Goal: Task Accomplishment & Management: Manage account settings

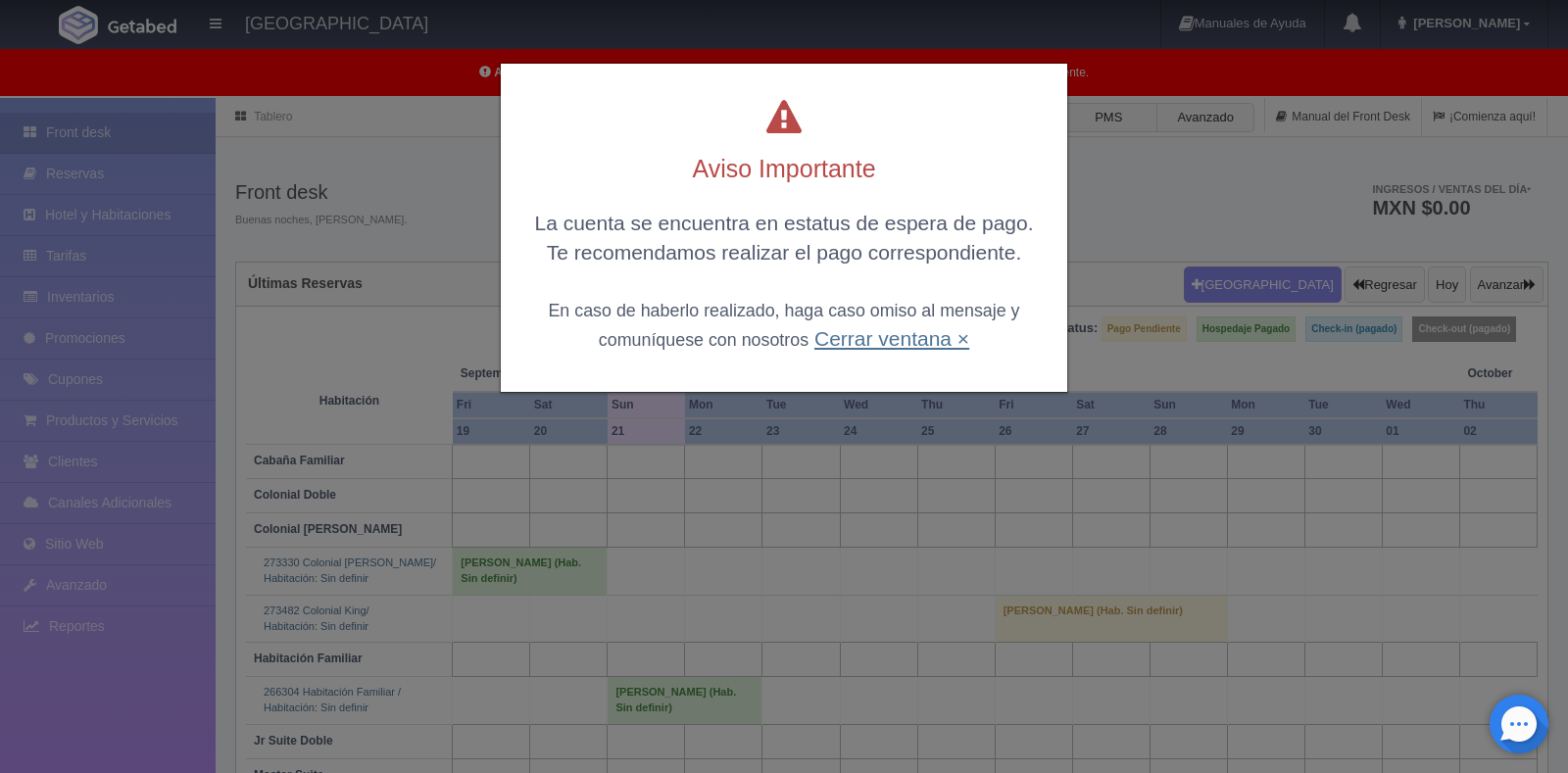
click at [855, 343] on link "Cerrar ventana ×" at bounding box center [892, 338] width 155 height 23
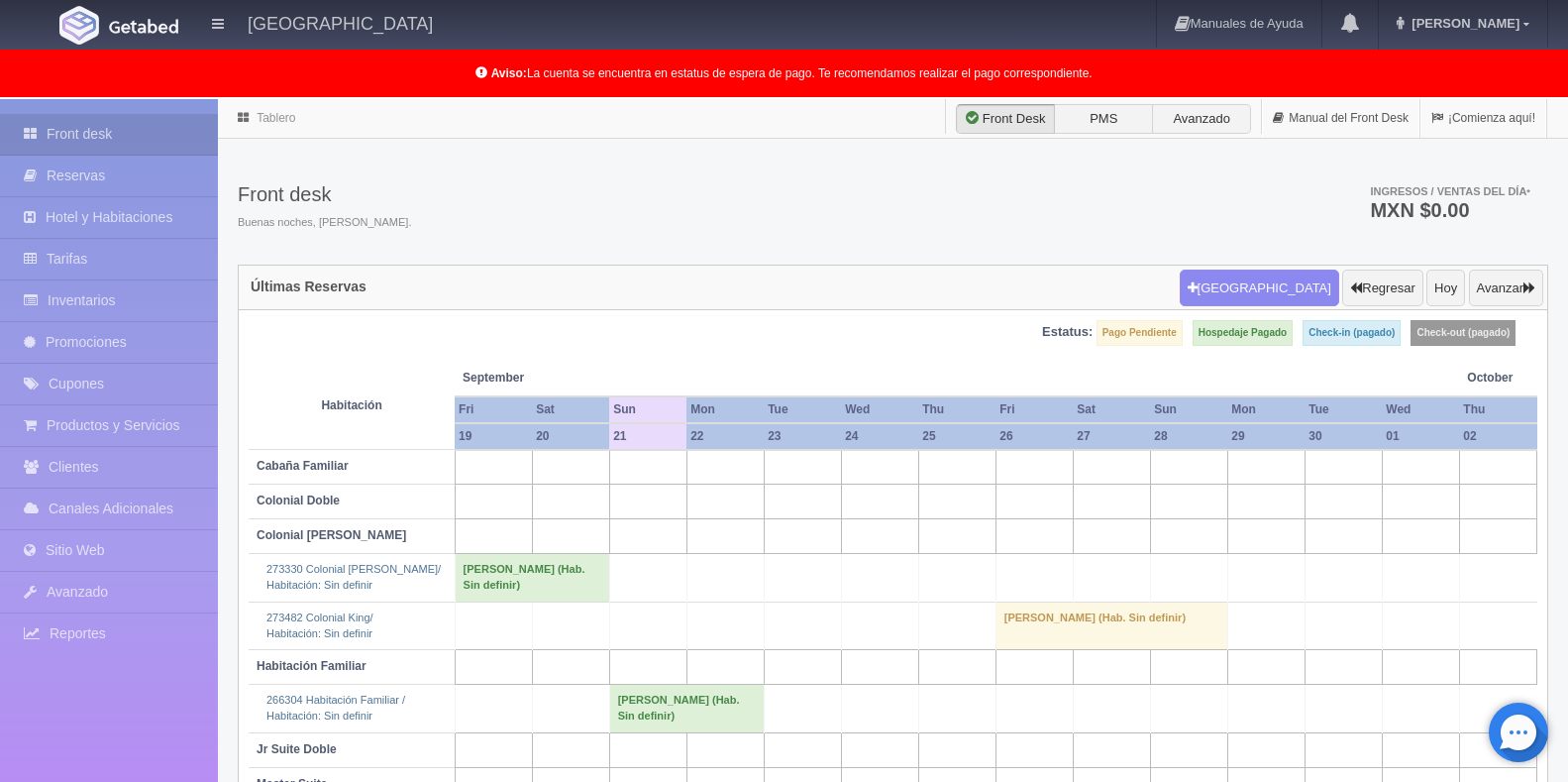
click at [690, 708] on td "[PERSON_NAME] (Hab. Sin definir)" at bounding box center [687, 709] width 155 height 48
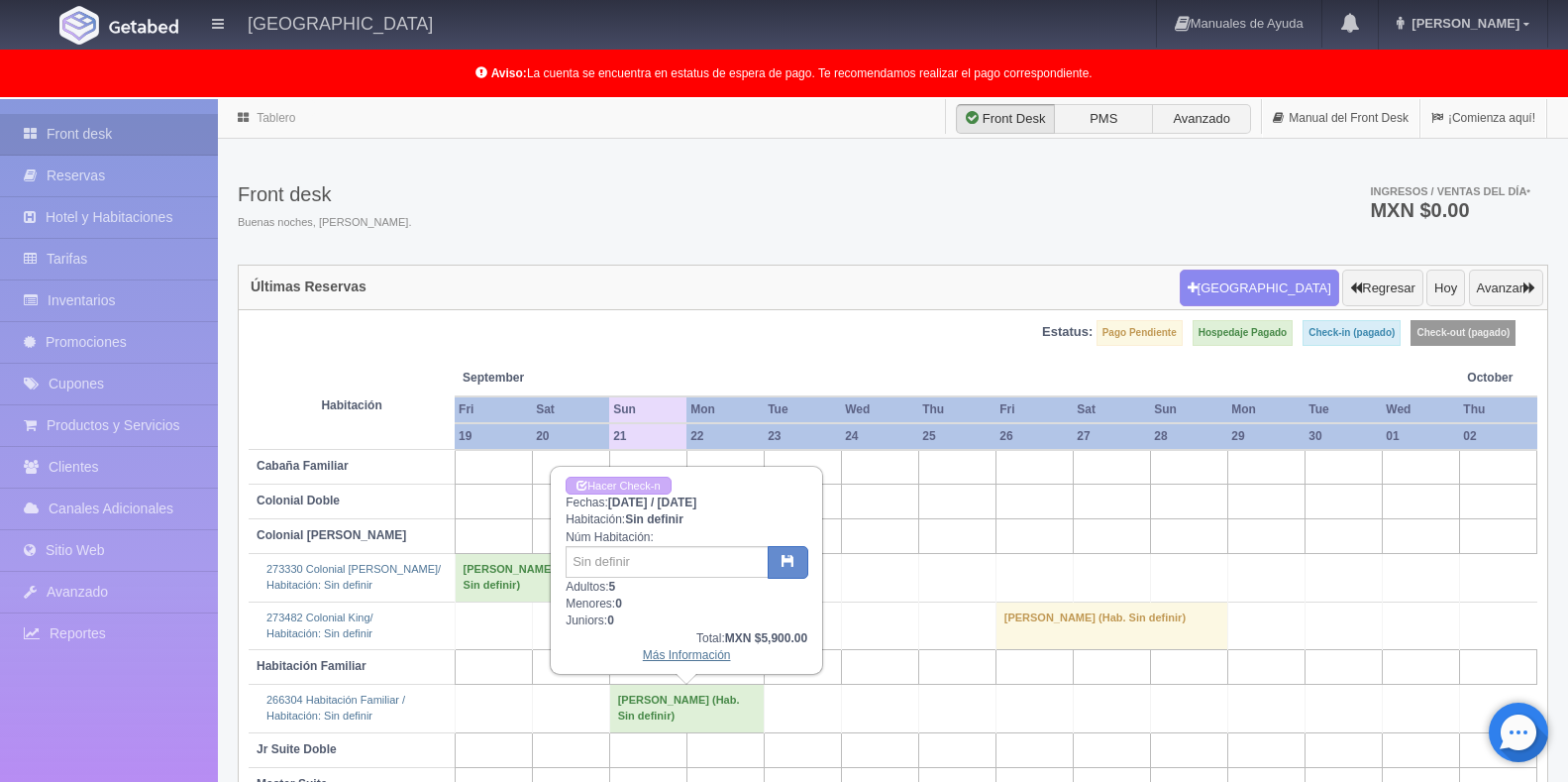
click at [696, 656] on link "Más Información" at bounding box center [687, 655] width 88 height 14
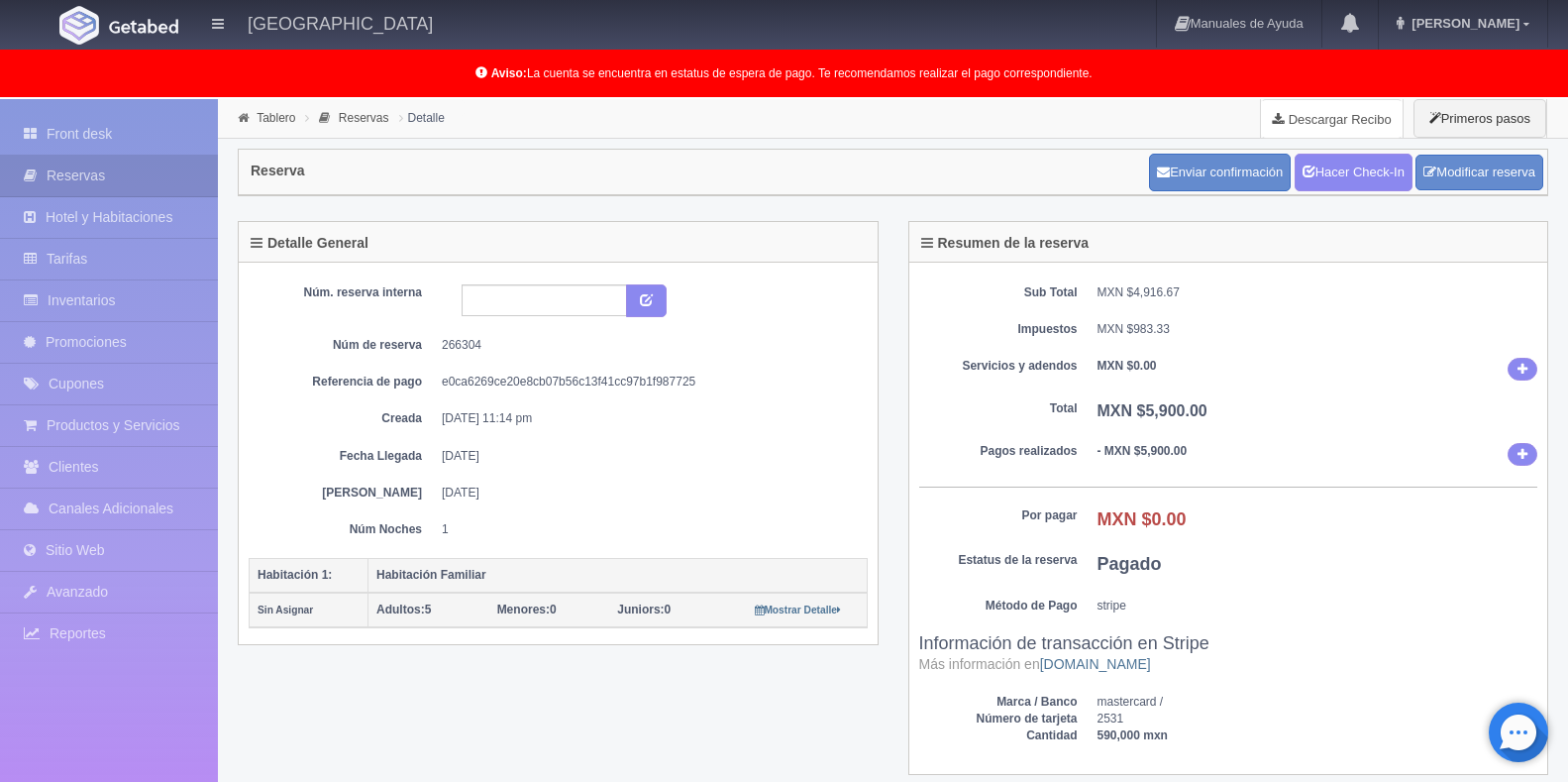
click at [1316, 114] on link "Descargar Recibo" at bounding box center [1332, 119] width 142 height 40
